Goal: Information Seeking & Learning: Learn about a topic

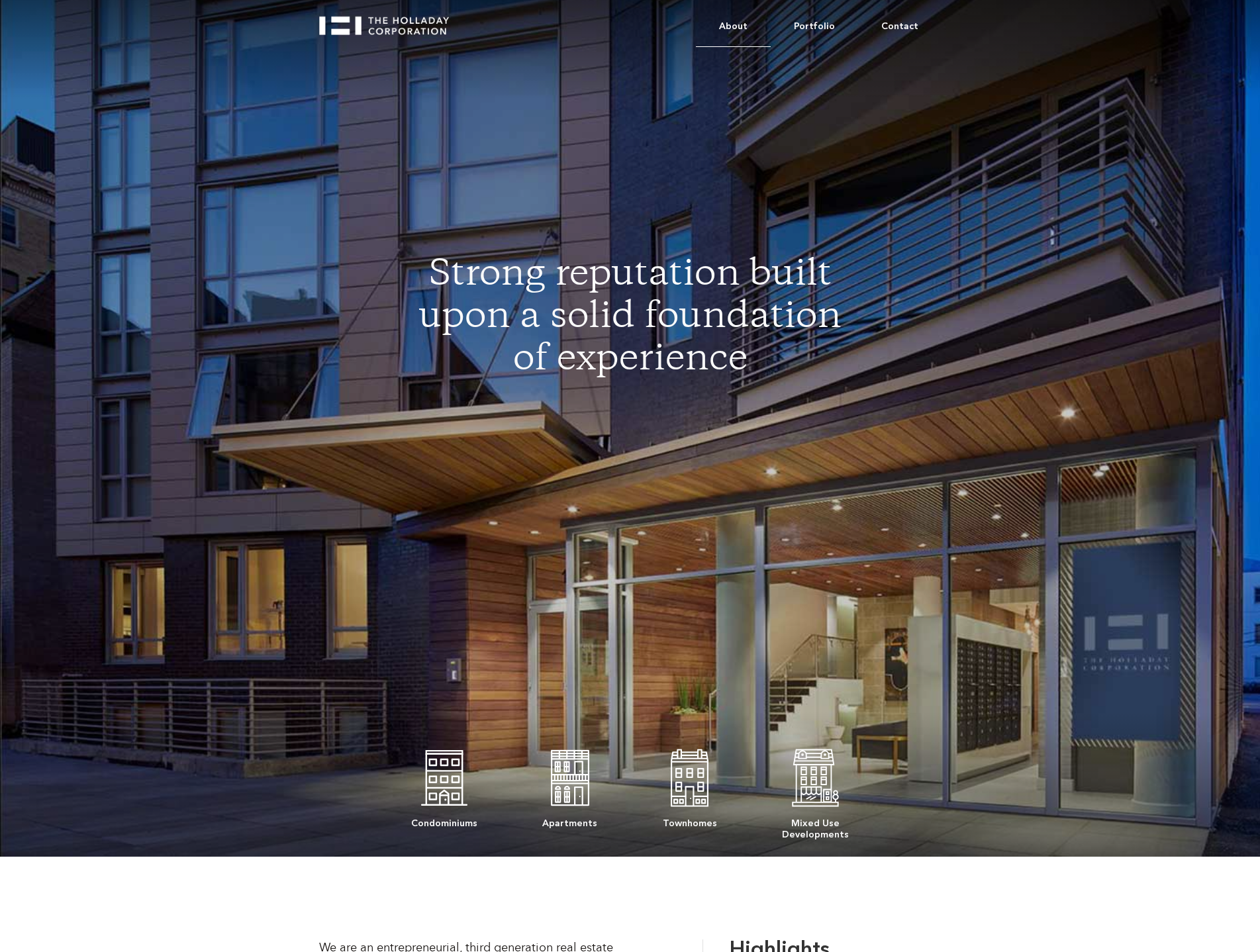
click at [735, 22] on link "About" at bounding box center [733, 27] width 75 height 40
click at [735, 22] on link "About" at bounding box center [733, 26] width 75 height 39
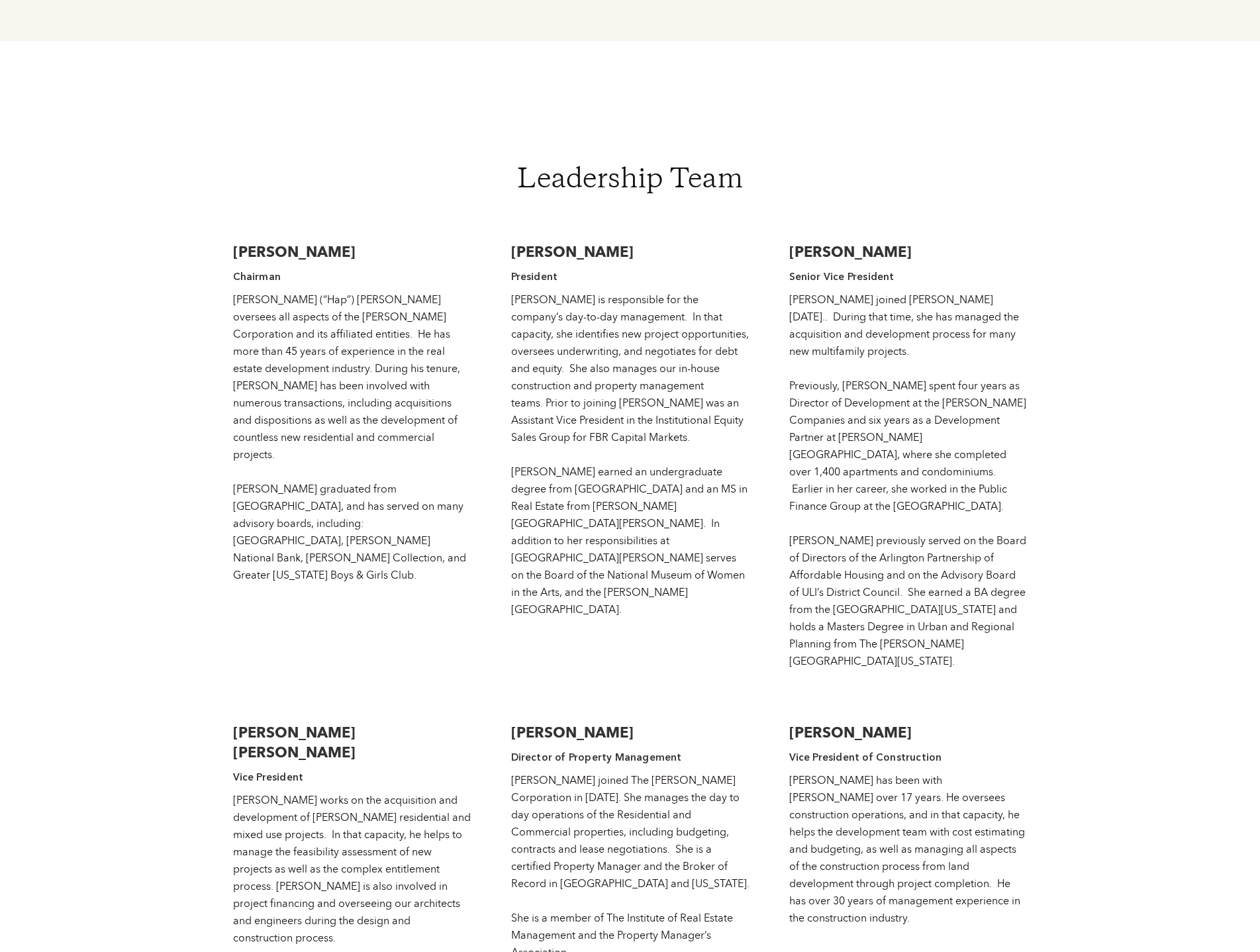
scroll to position [2251, 0]
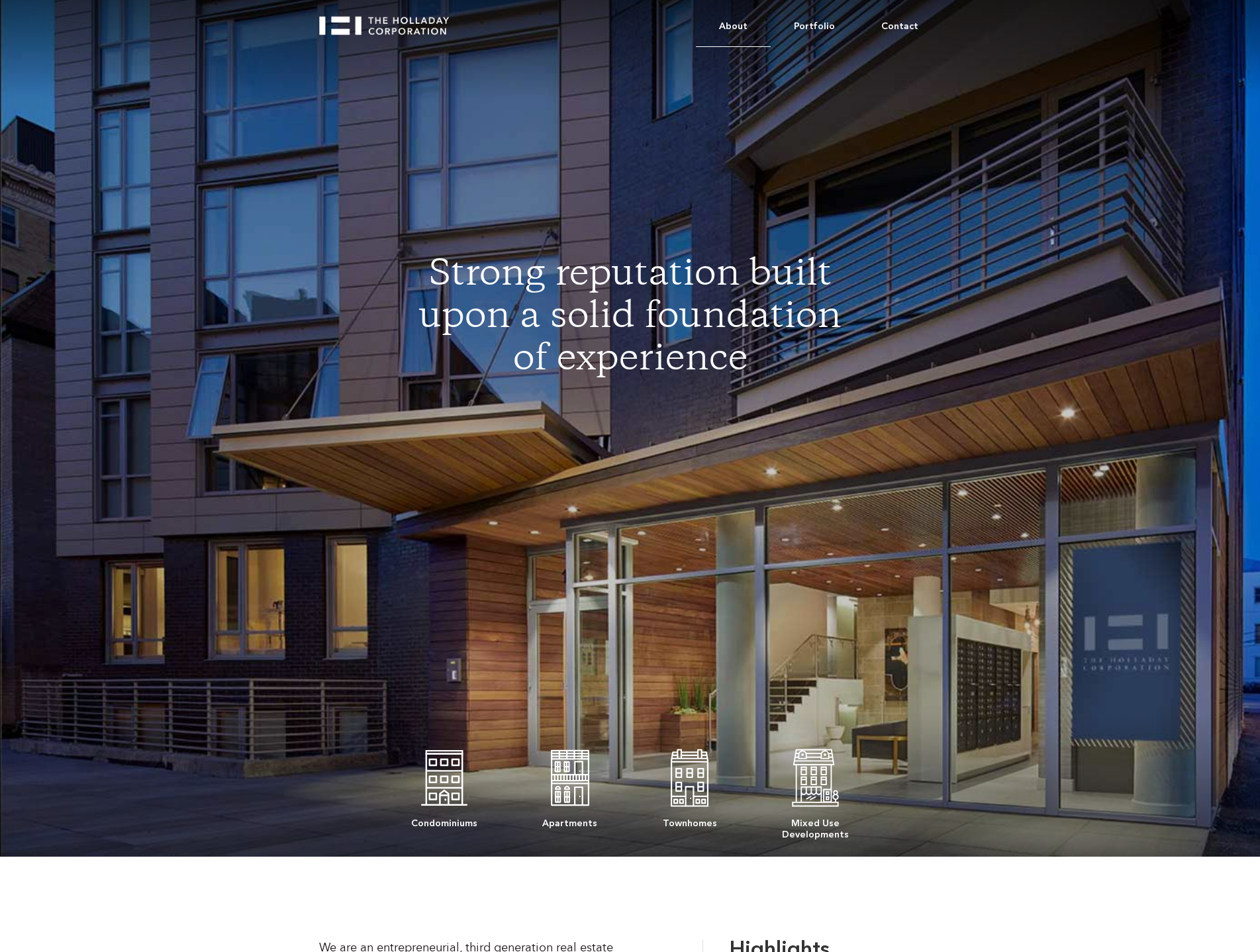
click at [757, 30] on link "About" at bounding box center [733, 27] width 75 height 40
click at [734, 14] on link "About" at bounding box center [733, 27] width 75 height 40
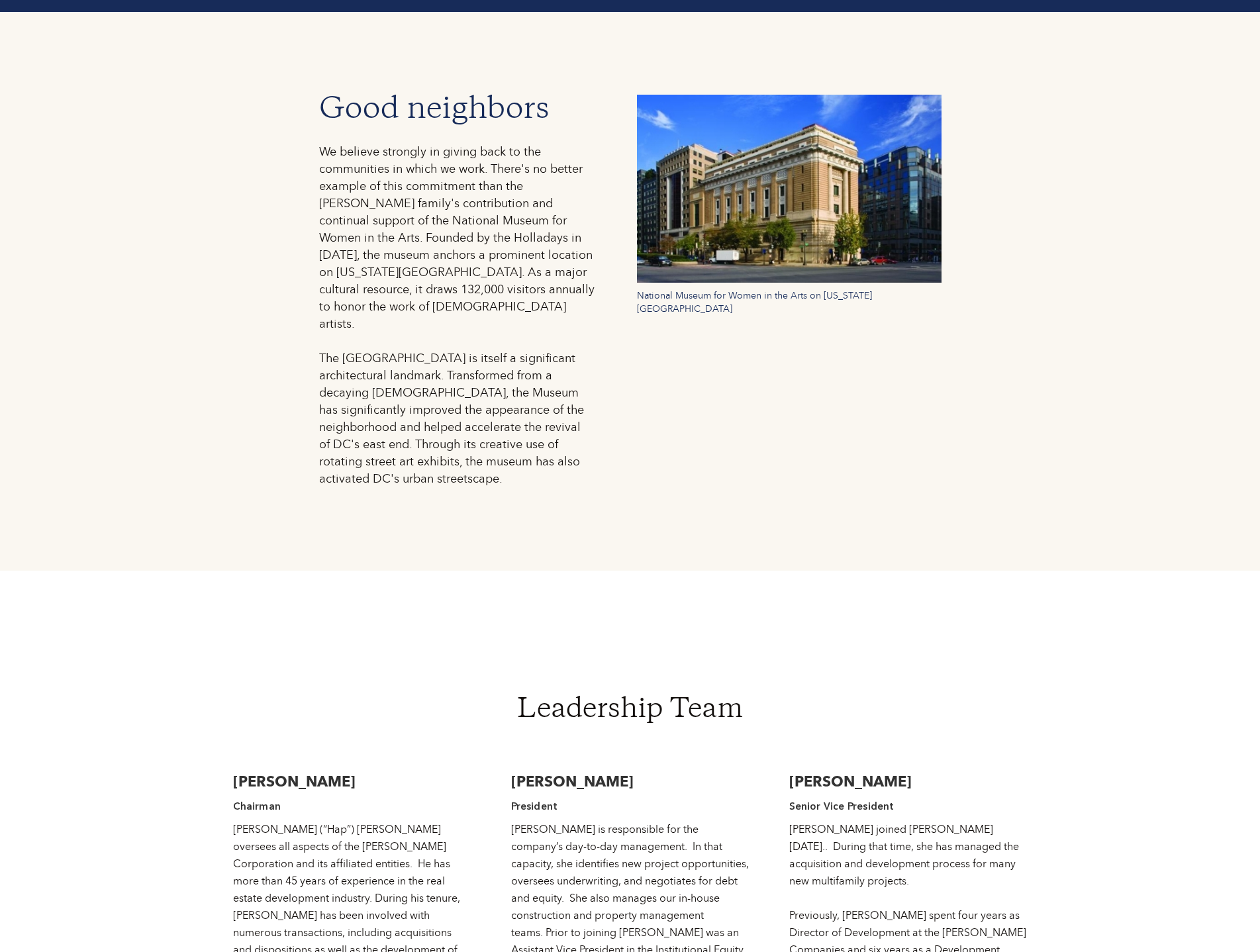
scroll to position [2318, 0]
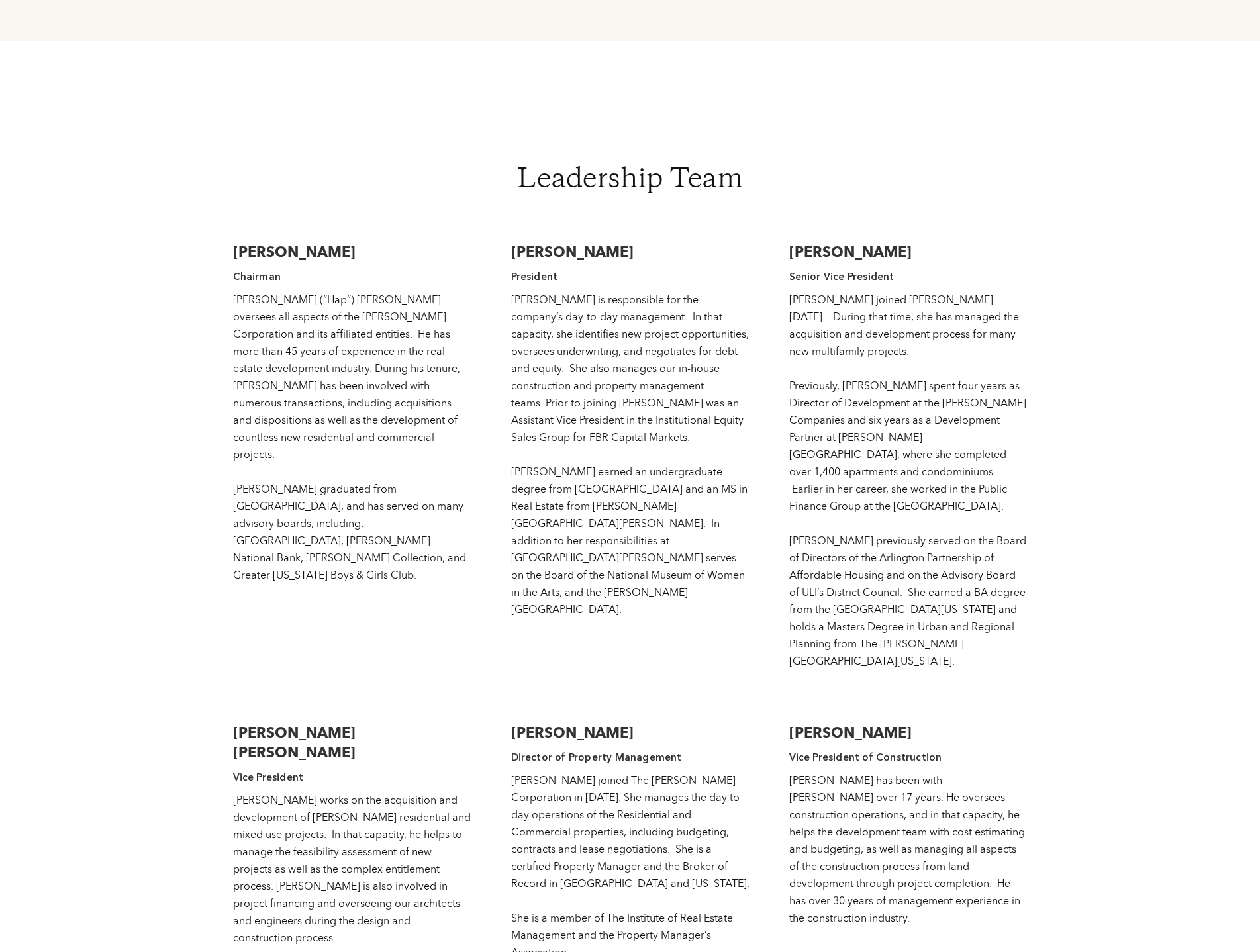
click at [240, 229] on div "[PERSON_NAME] Chairman [PERSON_NAME] (“Hap”) [PERSON_NAME] oversees all aspects…" at bounding box center [352, 449] width 238 height 441
click at [560, 167] on h1 "Leadership Team" at bounding box center [630, 182] width 882 height 29
click at [335, 292] on div "[PERSON_NAME] (“Hap”) [PERSON_NAME] oversees all aspects of the [PERSON_NAME] C…" at bounding box center [352, 438] width 238 height 292
drag, startPoint x: 268, startPoint y: 267, endPoint x: 329, endPoint y: 266, distance: 61.0
click at [329, 292] on div "[PERSON_NAME] (“Hap”) [PERSON_NAME] oversees all aspects of the [PERSON_NAME] C…" at bounding box center [352, 438] width 238 height 292
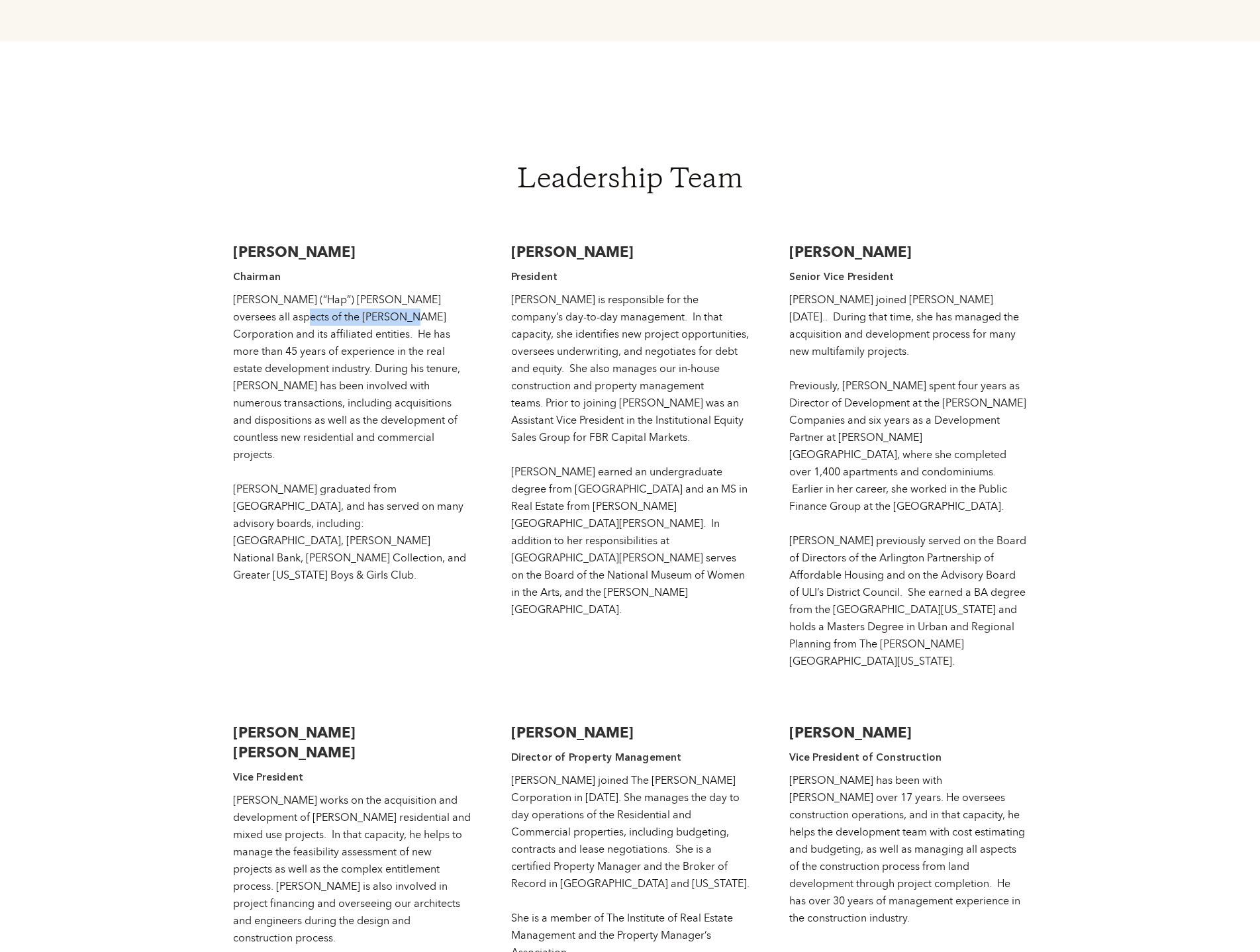
drag, startPoint x: 249, startPoint y: 261, endPoint x: 353, endPoint y: 264, distance: 104.0
click at [353, 292] on div "[PERSON_NAME] (“Hap”) [PERSON_NAME] oversees all aspects of the [PERSON_NAME] C…" at bounding box center [352, 438] width 238 height 292
copy div "[PERSON_NAME] Corporation"
